Goal: Information Seeking & Learning: Check status

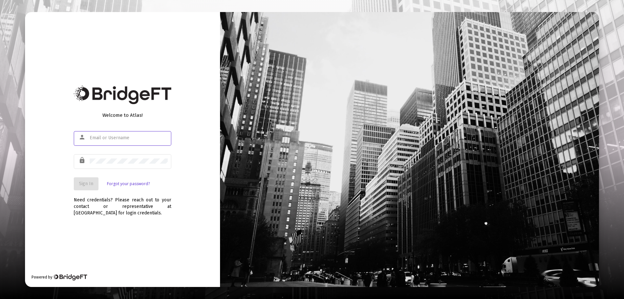
type input "[EMAIL_ADDRESS][DOMAIN_NAME]"
click at [89, 183] on span "Sign In" at bounding box center [86, 184] width 14 height 6
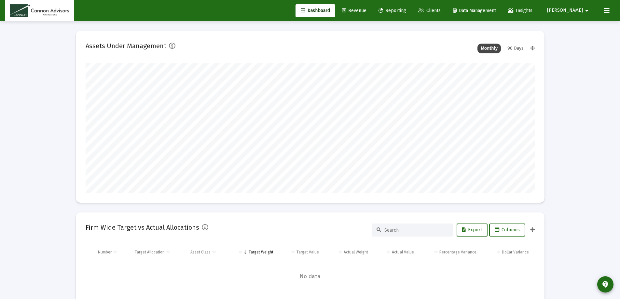
scroll to position [130, 242]
type input "[DATE]"
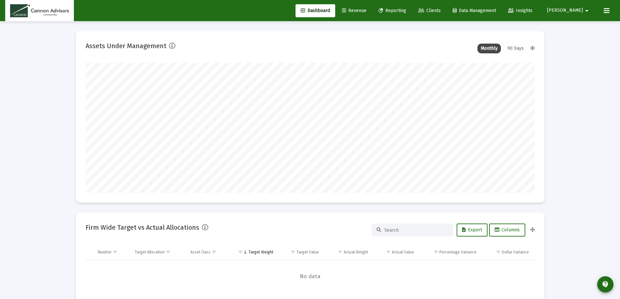
click at [366, 12] on span "Revenue" at bounding box center [354, 11] width 24 height 6
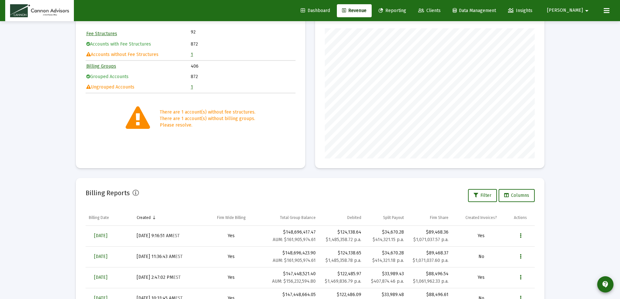
scroll to position [126, 0]
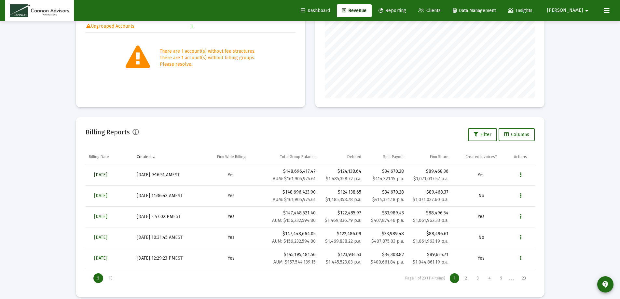
click at [102, 174] on span "[DATE]" at bounding box center [100, 175] width 13 height 6
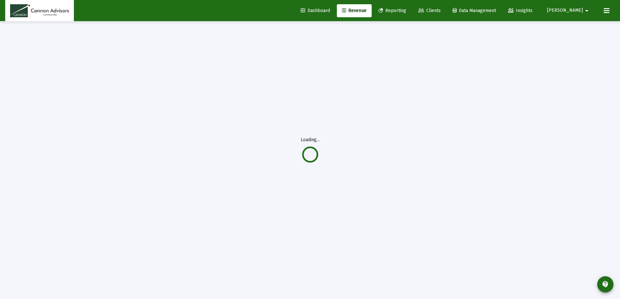
scroll to position [21, 0]
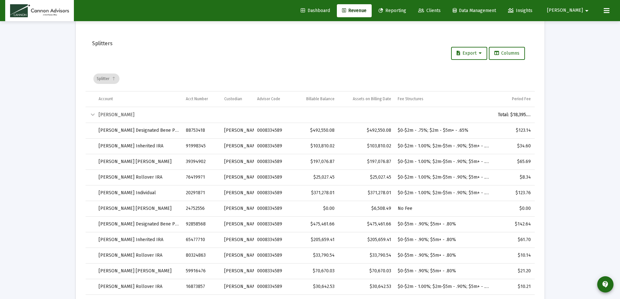
scroll to position [932, 0]
click at [91, 112] on div "Collapse" at bounding box center [93, 115] width 8 height 8
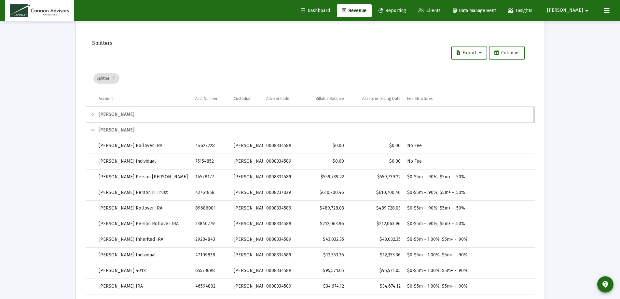
click at [91, 127] on div "Collapse" at bounding box center [93, 130] width 8 height 8
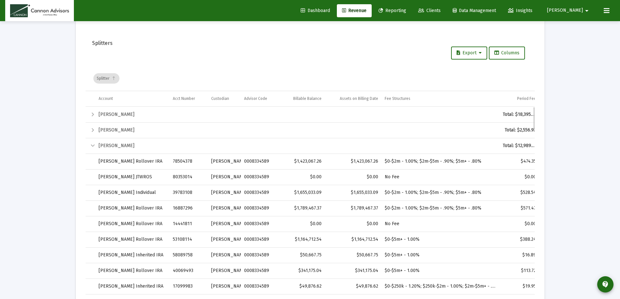
click at [94, 143] on div "Collapse" at bounding box center [93, 146] width 8 height 8
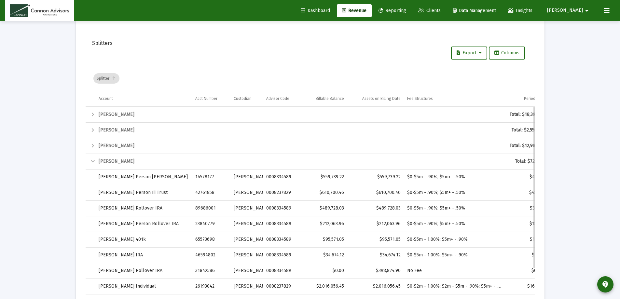
click at [94, 157] on td "Collapse" at bounding box center [91, 162] width 10 height 16
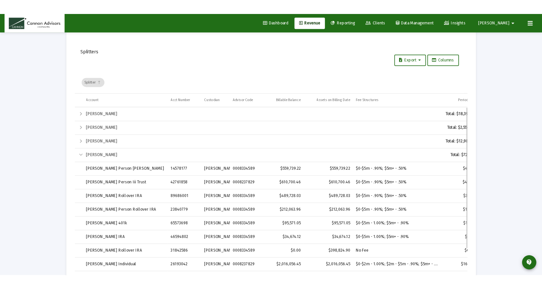
scroll to position [822, 0]
